Goal: Information Seeking & Learning: Learn about a topic

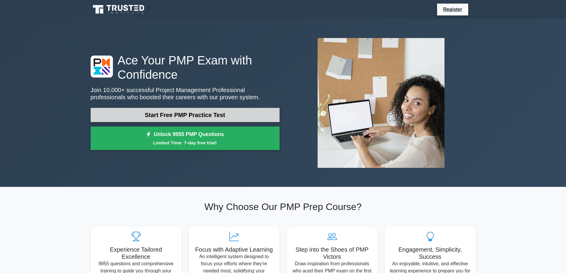
click at [149, 120] on link "Start Free PMP Practice Test" at bounding box center [185, 115] width 189 height 14
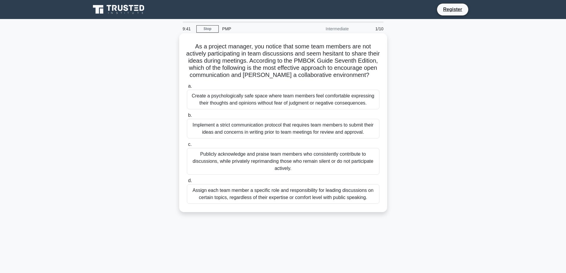
click at [287, 109] on div "Create a psychologically safe space where team members feel comfortable express…" at bounding box center [283, 100] width 192 height 20
click at [187, 88] on input "a. Create a psychologically safe space where team members feel comfortable expr…" at bounding box center [187, 86] width 0 height 4
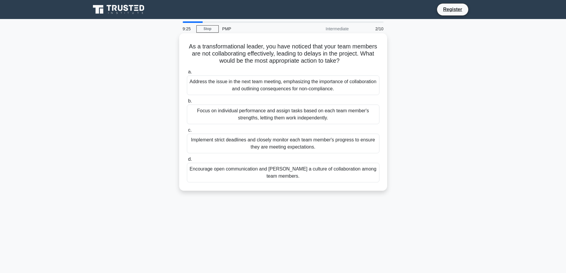
click at [265, 169] on div "Encourage open communication and foster a culture of collaboration among team m…" at bounding box center [283, 173] width 192 height 20
click at [187, 161] on input "d. Encourage open communication and foster a culture of collaboration among tea…" at bounding box center [187, 159] width 0 height 4
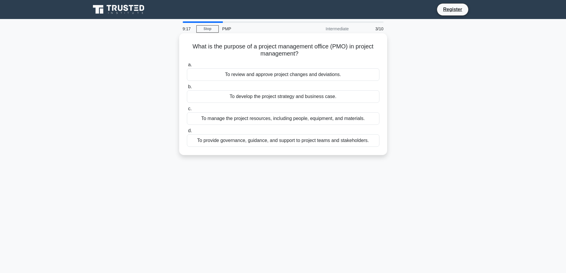
click at [251, 141] on div "To provide governance, guidance, and support to project teams and stakeholders." at bounding box center [283, 140] width 192 height 12
click at [187, 133] on input "d. To provide governance, guidance, and support to project teams and stakeholde…" at bounding box center [187, 131] width 0 height 4
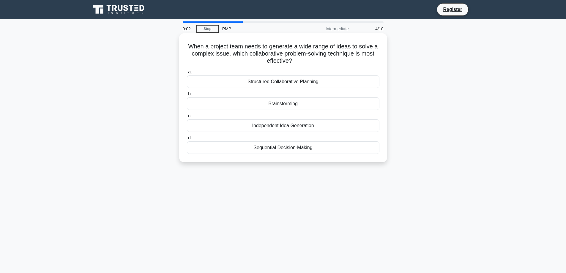
click at [296, 102] on div "Brainstorming" at bounding box center [283, 103] width 192 height 12
click at [187, 96] on input "b. Brainstorming" at bounding box center [187, 94] width 0 height 4
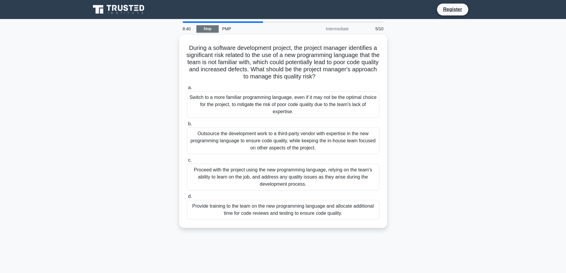
click at [208, 30] on link "Stop" at bounding box center [207, 28] width 22 height 7
